Goal: Navigation & Orientation: Understand site structure

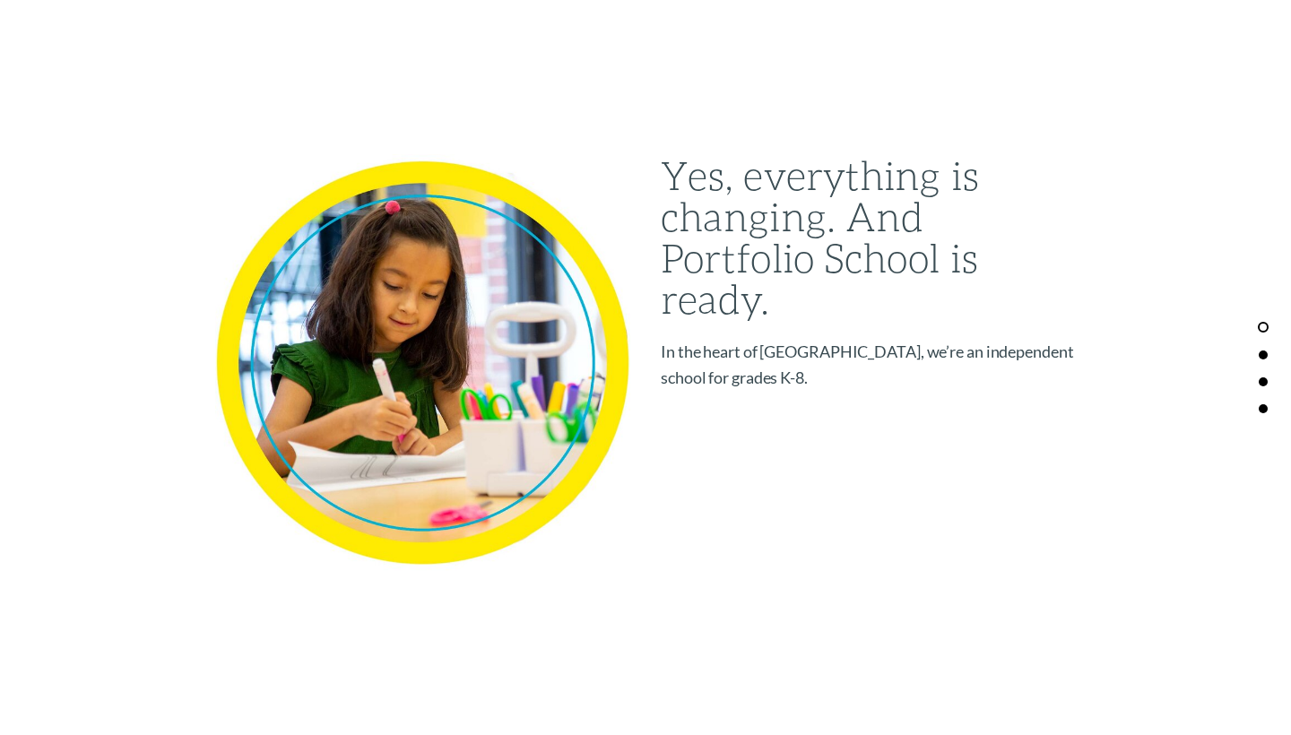
scroll to position [1871, 0]
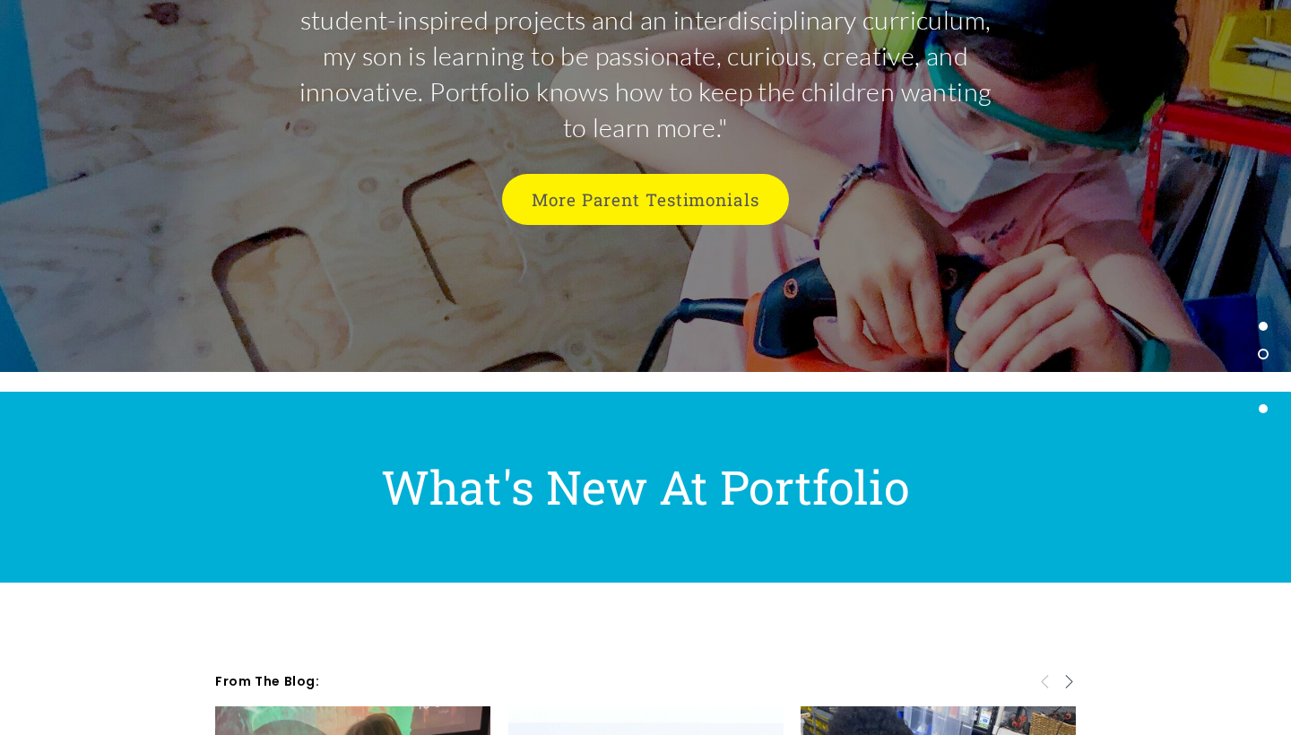
scroll to position [4936, 1]
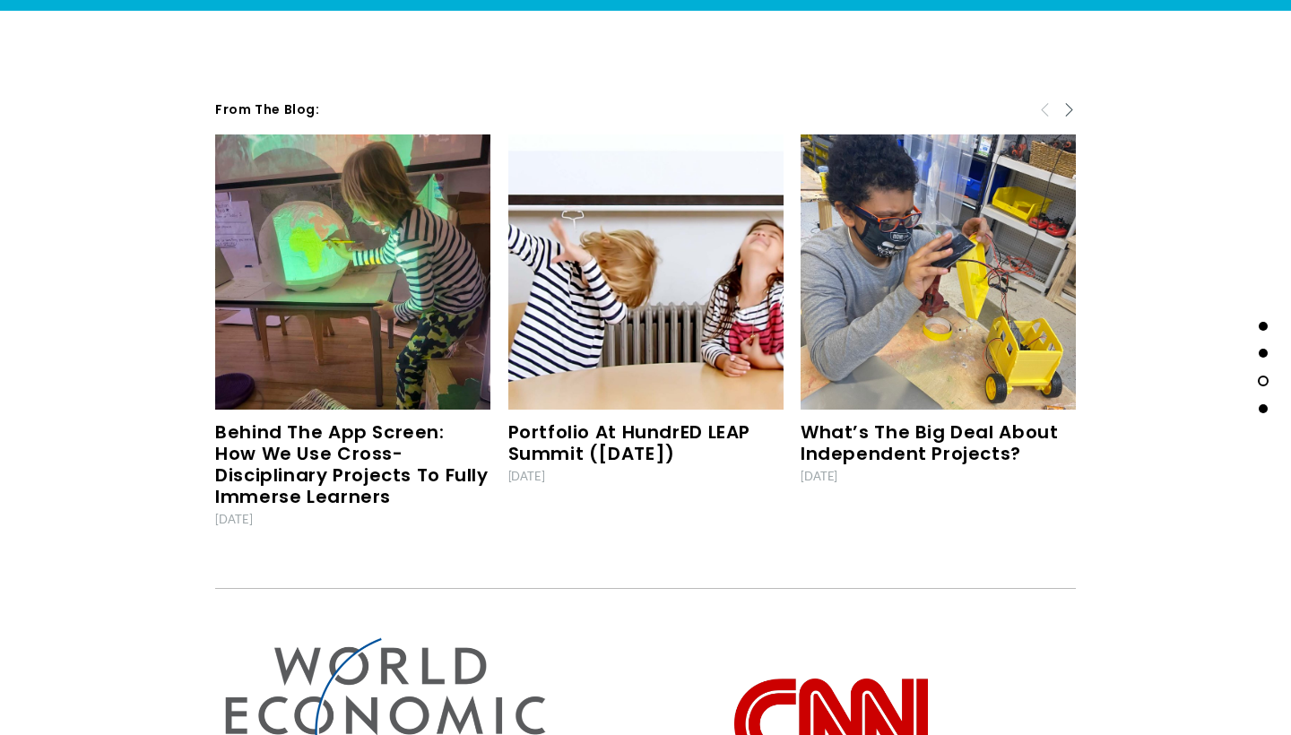
scroll to position [5504, 0]
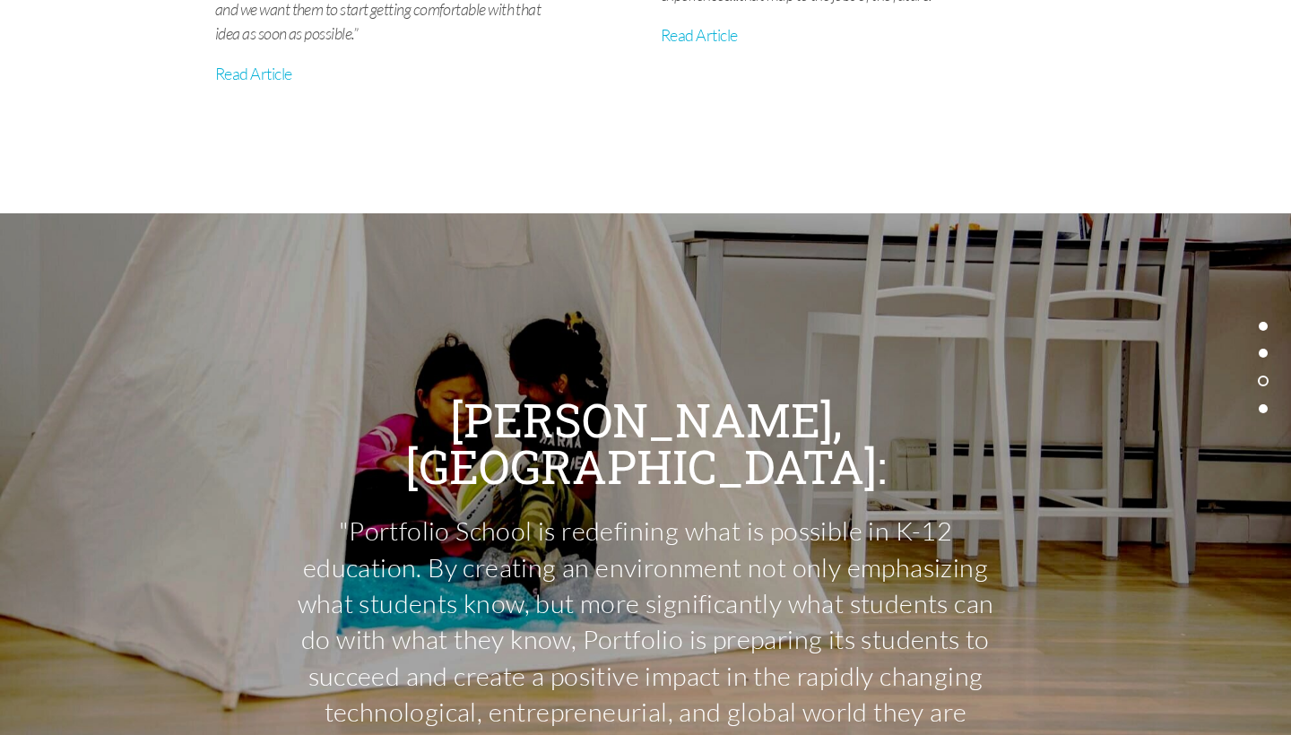
scroll to position [7198, 1]
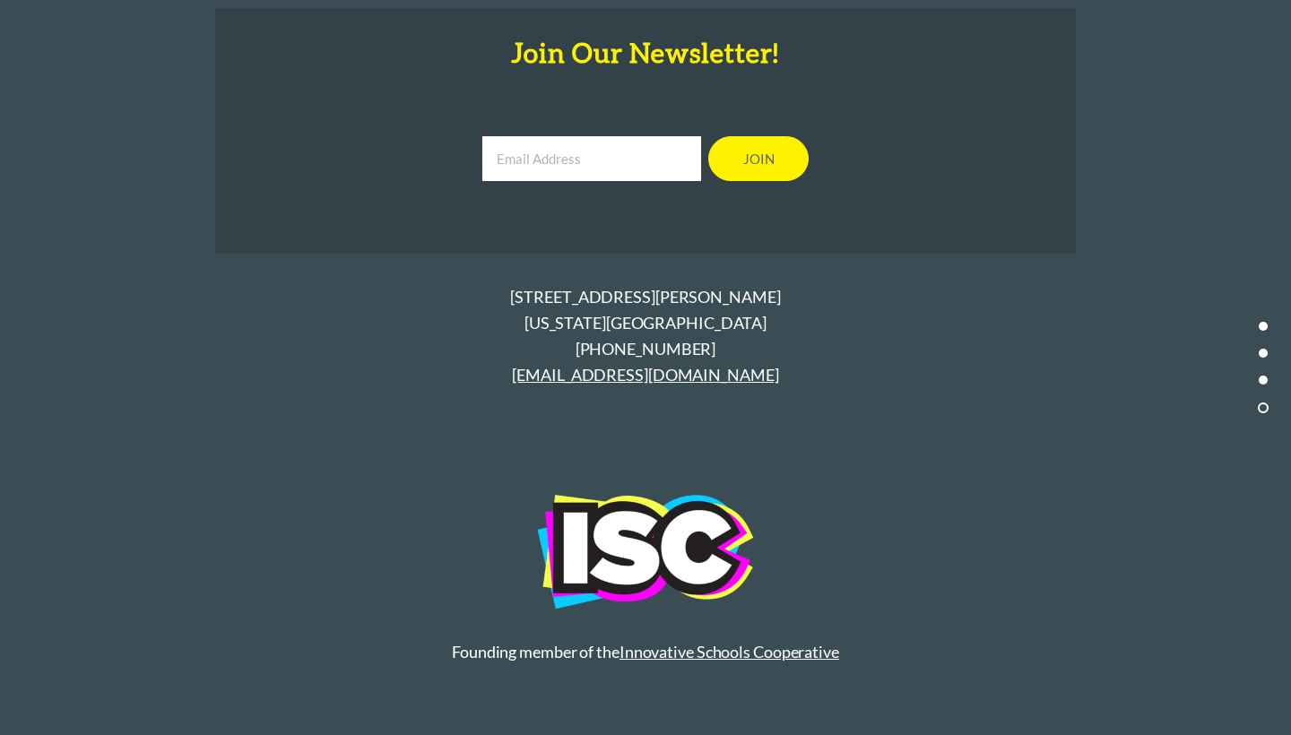
scroll to position [7400, 1]
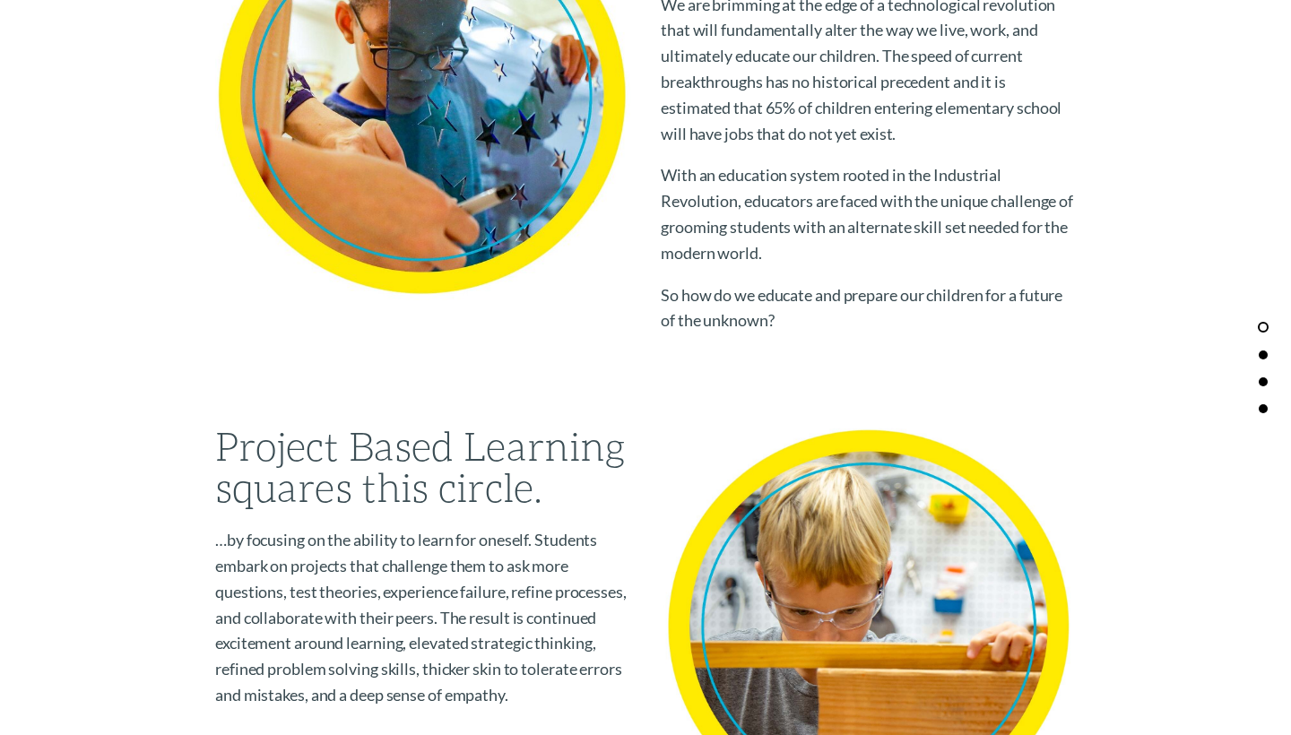
scroll to position [1212, 0]
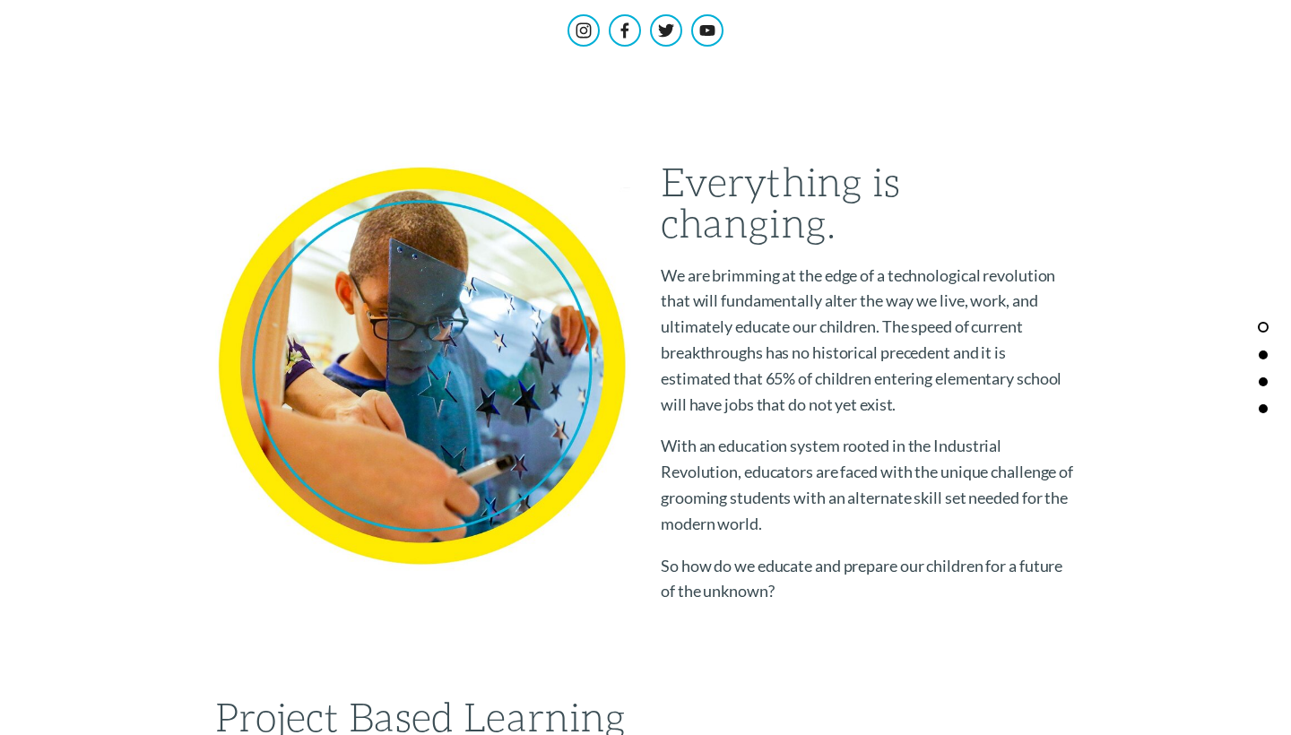
scroll to position [812, 0]
